Goal: Task Accomplishment & Management: Complete application form

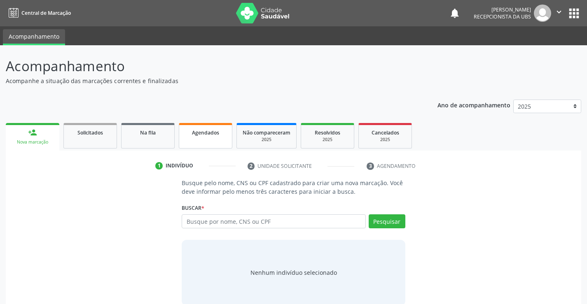
click at [209, 143] on link "Agendados" at bounding box center [206, 136] width 54 height 26
select select "9"
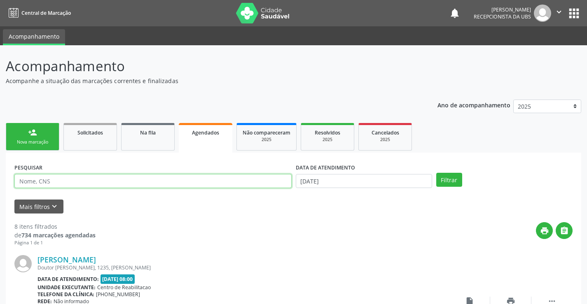
click at [185, 176] on input "text" at bounding box center [152, 181] width 277 height 14
paste input "898004012649401"
type input "898004012649401"
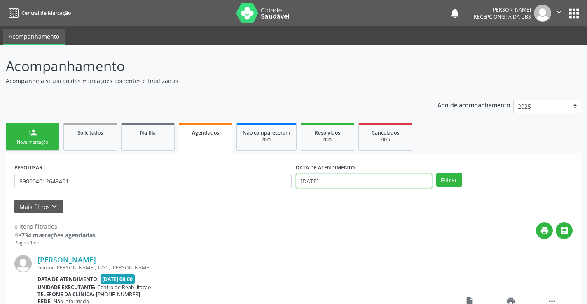
click at [401, 182] on input "[DATE]" at bounding box center [364, 181] width 136 height 14
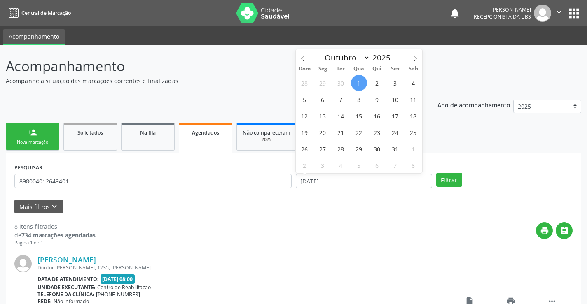
click at [358, 81] on span "1" at bounding box center [359, 83] width 16 height 16
type input "[DATE]"
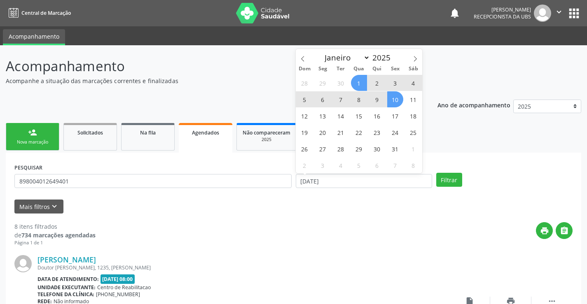
click at [395, 101] on span "10" at bounding box center [395, 99] width 16 height 16
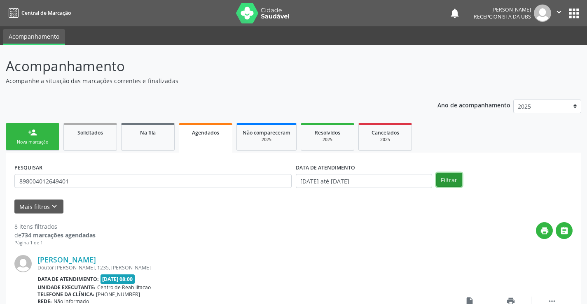
click at [436, 182] on button "Filtrar" at bounding box center [449, 180] width 26 height 14
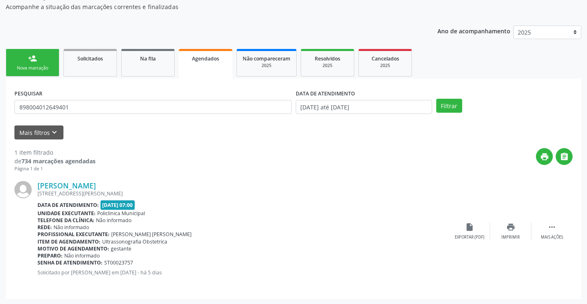
scroll to position [75, 0]
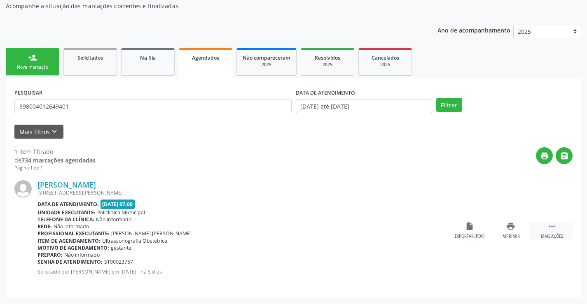
click at [560, 228] on div " Mais ações" at bounding box center [551, 231] width 41 height 18
click at [511, 229] on icon "edit" at bounding box center [510, 226] width 9 height 9
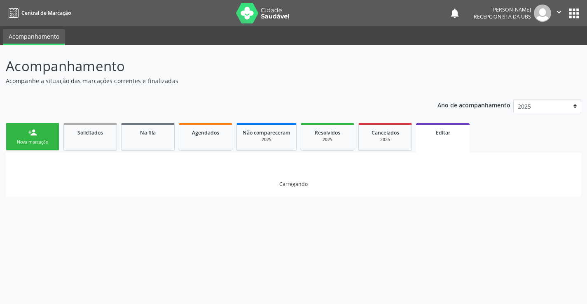
scroll to position [0, 0]
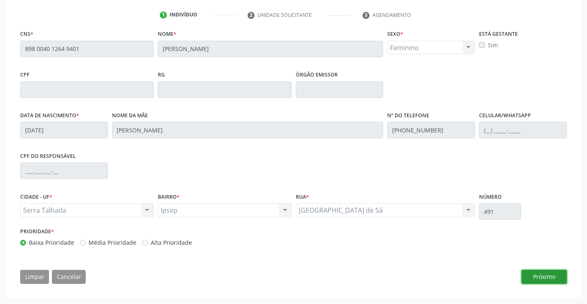
click at [524, 275] on button "Próximo" at bounding box center [543, 277] width 45 height 14
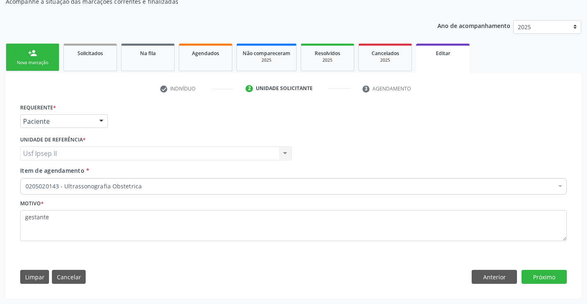
scroll to position [79, 0]
click at [532, 274] on button "Próximo" at bounding box center [543, 277] width 45 height 14
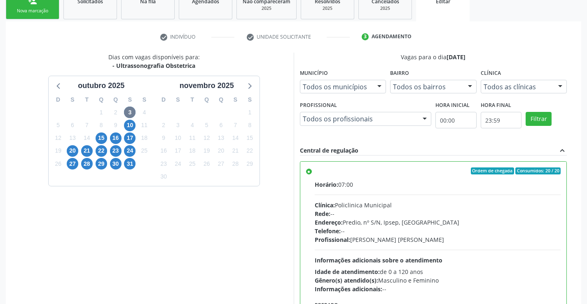
scroll to position [198, 0]
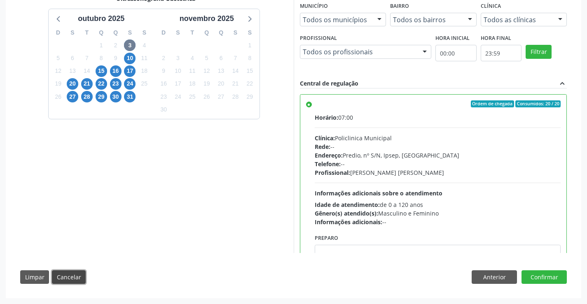
click at [64, 283] on button "Cancelar" at bounding box center [69, 278] width 34 height 14
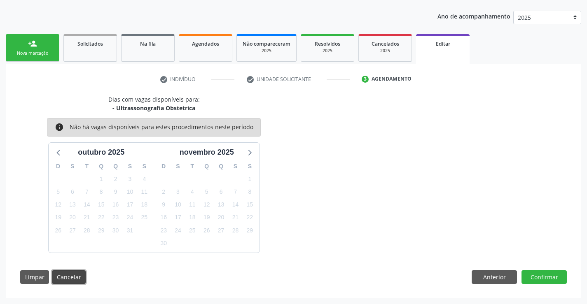
scroll to position [89, 0]
click at [65, 279] on button "Cancelar" at bounding box center [69, 278] width 34 height 14
click at [492, 280] on button "Anterior" at bounding box center [493, 278] width 45 height 14
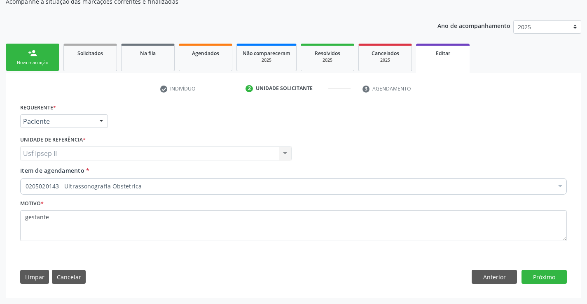
click at [48, 61] on div "Nova marcação" at bounding box center [32, 63] width 41 height 6
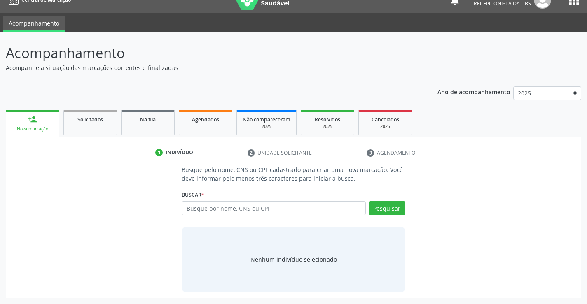
scroll to position [13, 0]
click at [222, 124] on link "Agendados" at bounding box center [206, 123] width 54 height 26
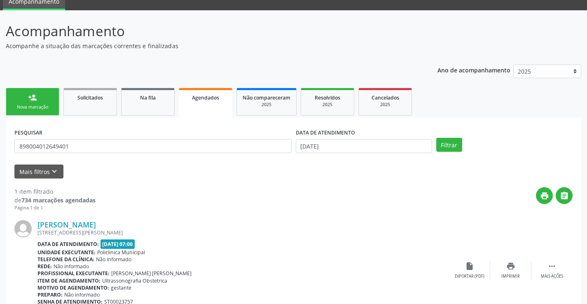
scroll to position [75, 0]
